Goal: Information Seeking & Learning: Learn about a topic

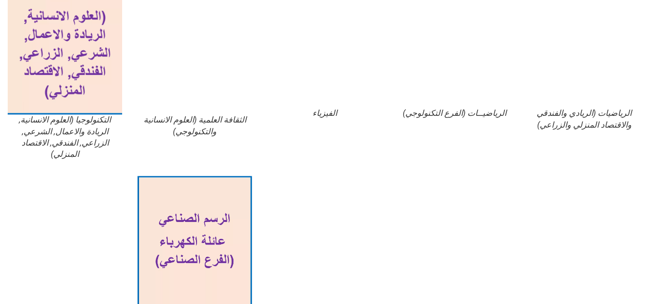
scroll to position [658, 0]
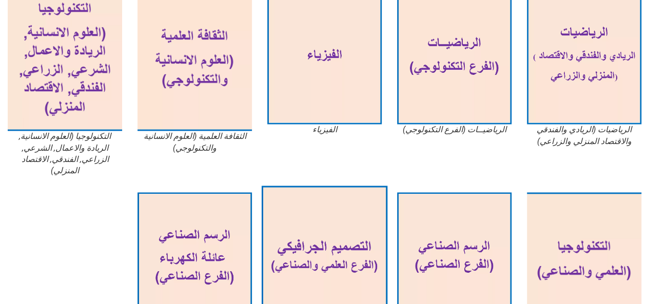
click at [286, 213] on img at bounding box center [325, 259] width 126 height 146
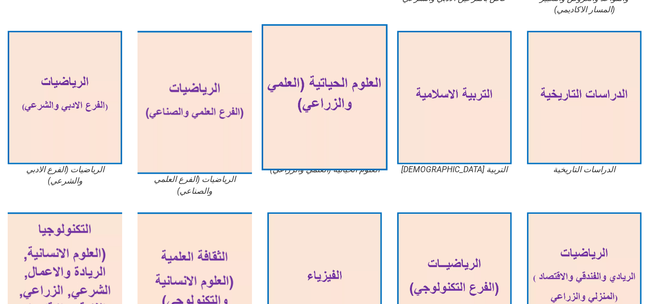
scroll to position [452, 0]
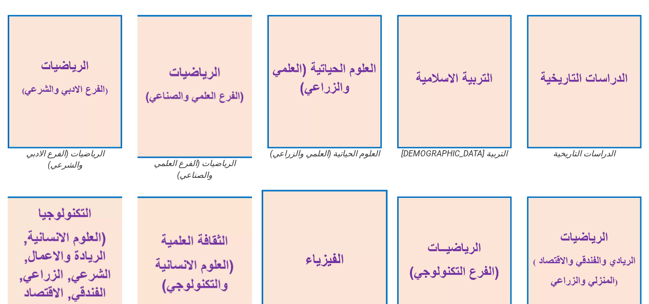
click at [350, 218] on img at bounding box center [325, 263] width 126 height 146
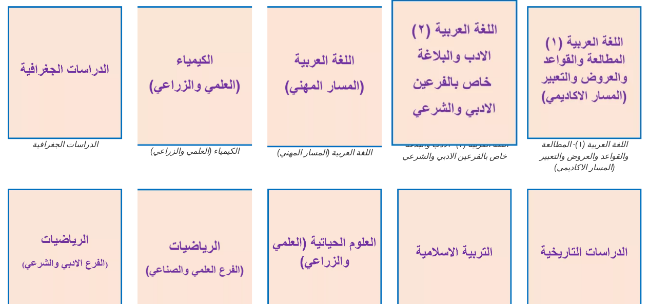
scroll to position [247, 0]
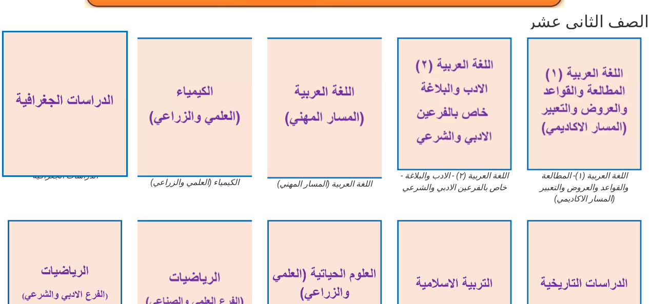
click at [52, 110] on img at bounding box center [65, 104] width 126 height 146
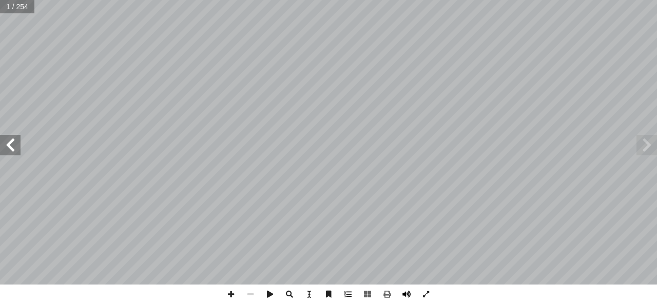
click at [403, 293] on span at bounding box center [406, 294] width 19 height 19
click at [1, 142] on span at bounding box center [10, 145] width 21 height 21
click at [2, 143] on span at bounding box center [10, 145] width 21 height 21
click at [5, 143] on span at bounding box center [10, 145] width 21 height 21
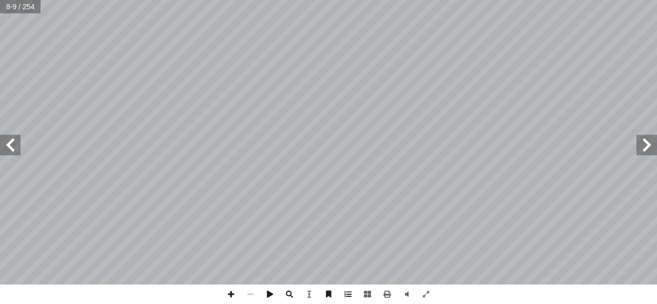
click at [5, 143] on span at bounding box center [10, 145] width 21 height 21
click at [9, 148] on span at bounding box center [10, 145] width 21 height 21
click at [408, 289] on span at bounding box center [406, 294] width 19 height 19
click at [7, 152] on span at bounding box center [10, 145] width 21 height 21
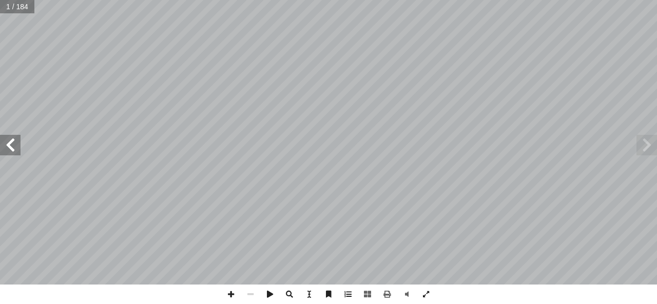
click at [7, 152] on span at bounding box center [10, 145] width 21 height 21
click at [0, 137] on span at bounding box center [10, 145] width 21 height 21
click at [7, 151] on span at bounding box center [10, 145] width 21 height 21
click at [7, 152] on span at bounding box center [10, 145] width 21 height 21
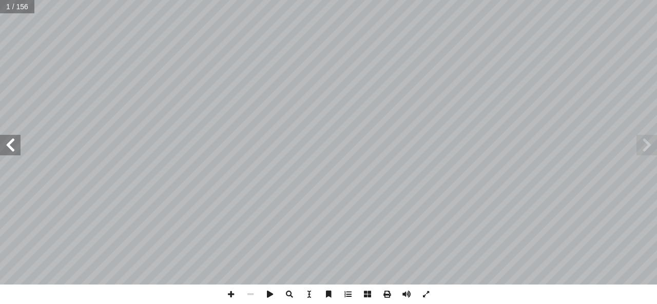
click at [7, 152] on span at bounding box center [10, 145] width 21 height 21
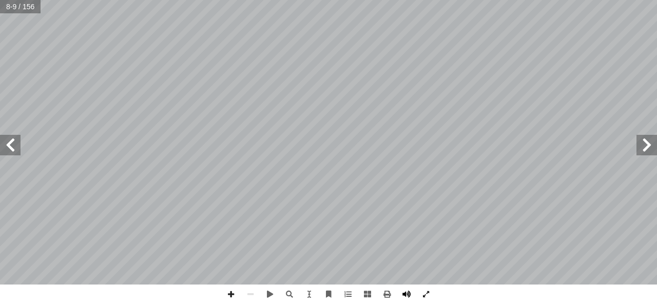
click at [400, 292] on span at bounding box center [406, 294] width 19 height 19
click at [0, 148] on span at bounding box center [10, 145] width 21 height 21
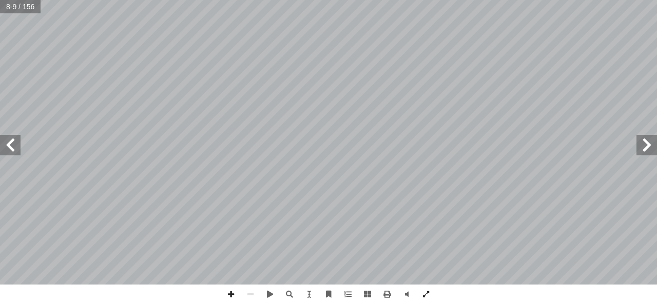
click at [0, 148] on span at bounding box center [10, 145] width 21 height 21
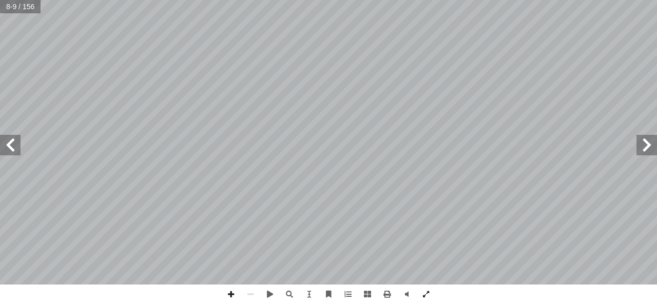
click at [0, 148] on span at bounding box center [10, 145] width 21 height 21
click at [11, 143] on span at bounding box center [10, 145] width 21 height 21
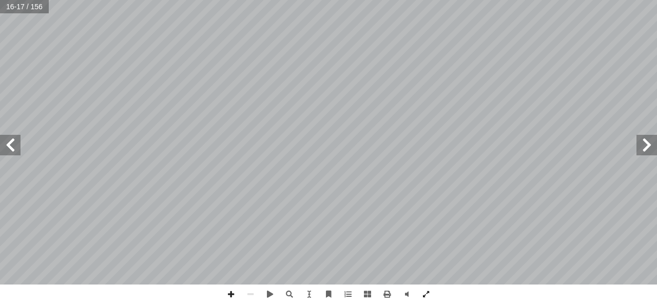
click at [11, 143] on span at bounding box center [10, 145] width 21 height 21
click at [645, 154] on span at bounding box center [646, 145] width 21 height 21
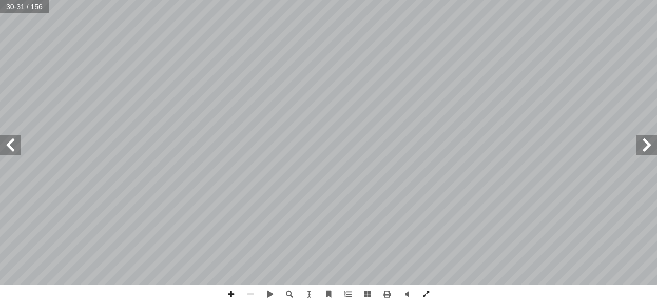
click at [644, 154] on span at bounding box center [646, 145] width 21 height 21
click at [642, 150] on span at bounding box center [646, 145] width 21 height 21
click at [0, 136] on span at bounding box center [10, 145] width 21 height 21
click at [6, 146] on span at bounding box center [10, 145] width 21 height 21
click at [404, 93] on html "الصفحة الرئيسية الصف الأول الصف الثاني الصف الثالث الصف الرابع الصف الخامس الصف…" at bounding box center [328, 46] width 657 height 93
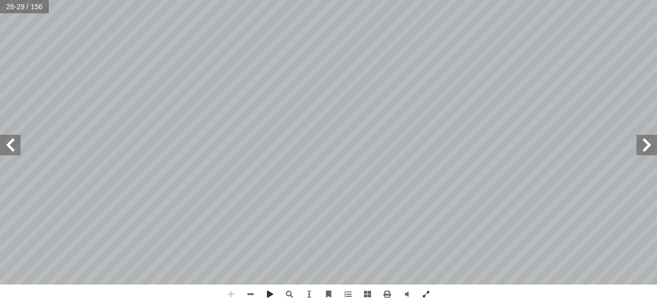
click at [273, 297] on div "٢4 فوائد الندى: وراق أ مــن مصــ�در الرطوبــة للتربــة والنب�تــ�ت، ويؤخــر عمل…" at bounding box center [328, 152] width 657 height 304
